Goal: Task Accomplishment & Management: Manage account settings

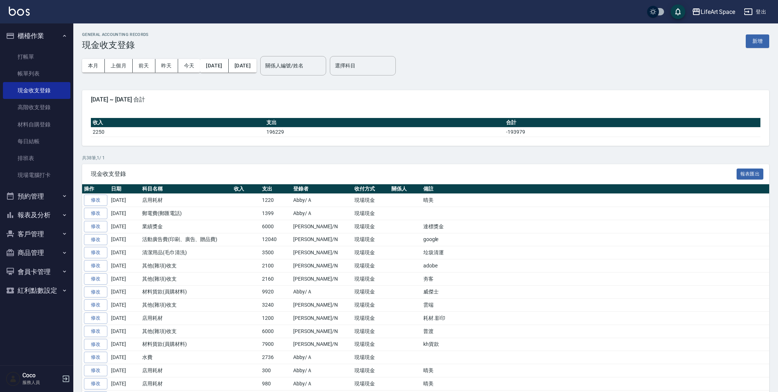
scroll to position [135, 0]
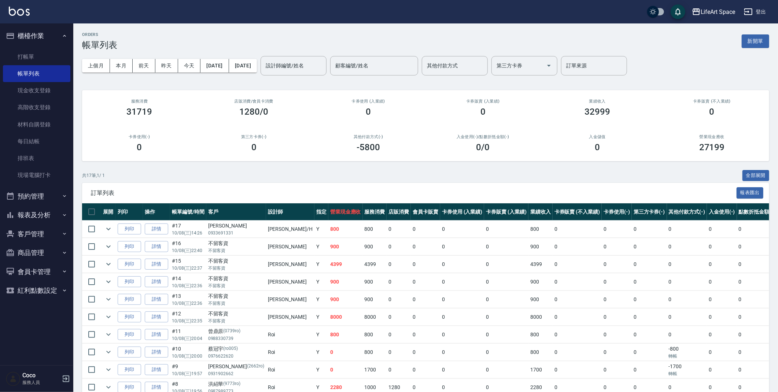
click at [29, 234] on button "客戶管理" at bounding box center [36, 234] width 67 height 19
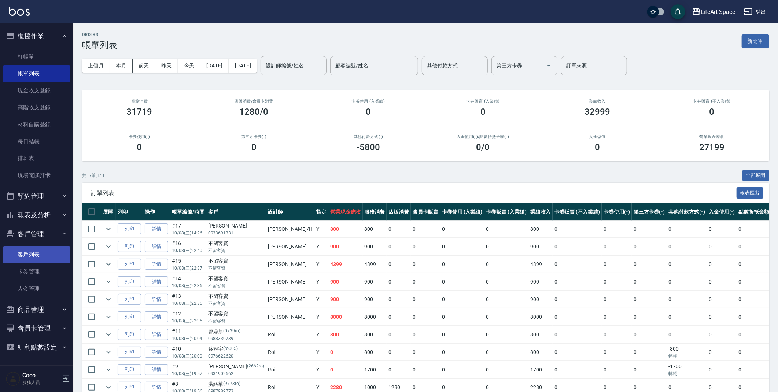
click at [32, 250] on link "客戶列表" at bounding box center [36, 254] width 67 height 17
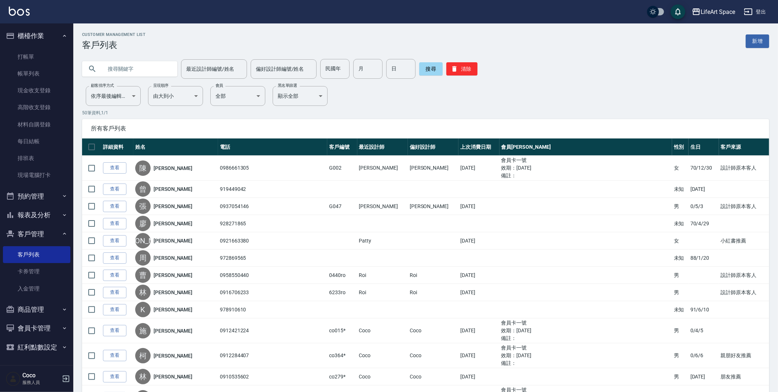
click at [130, 71] on input "text" at bounding box center [137, 69] width 69 height 20
type input "c"
type input "ㄌ"
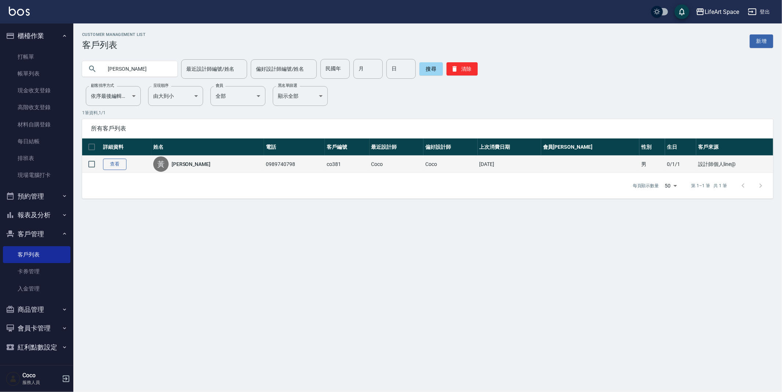
type input "黃威"
click at [106, 165] on link "查看" at bounding box center [114, 164] width 23 height 11
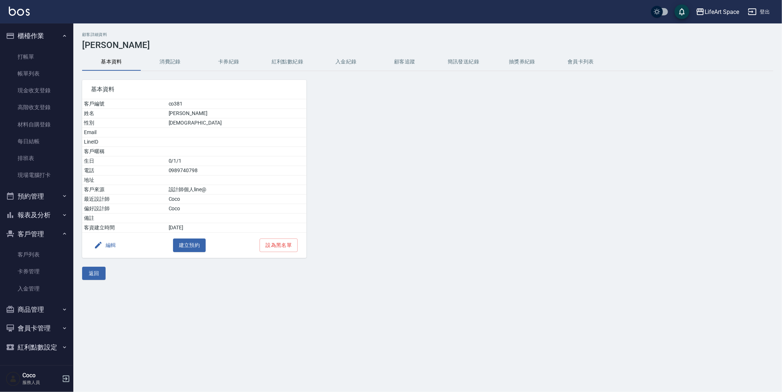
click at [171, 57] on button "消費記錄" at bounding box center [170, 62] width 59 height 18
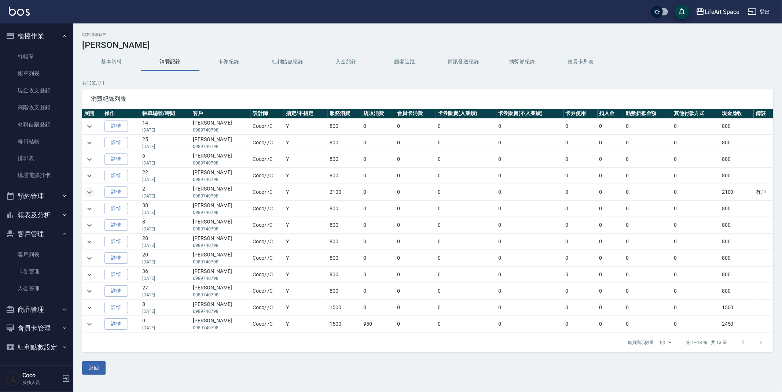
click at [90, 193] on icon "expand row" at bounding box center [89, 192] width 4 height 3
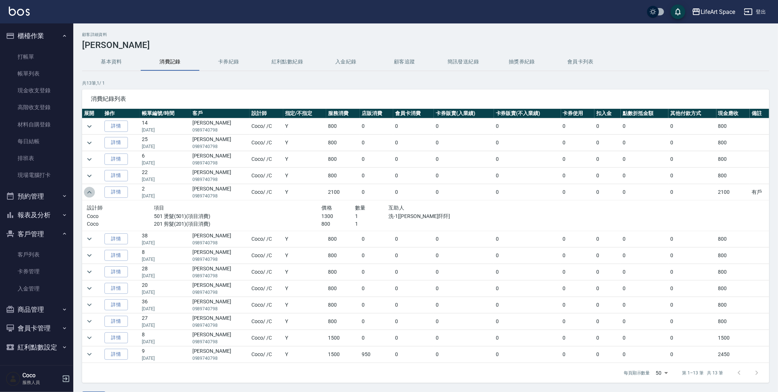
click at [90, 193] on icon "expand row" at bounding box center [89, 192] width 9 height 9
